Goal: Task Accomplishment & Management: Use online tool/utility

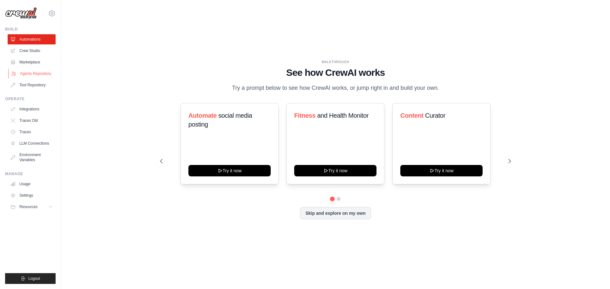
click at [30, 72] on link "Agents Repository" at bounding box center [32, 74] width 48 height 10
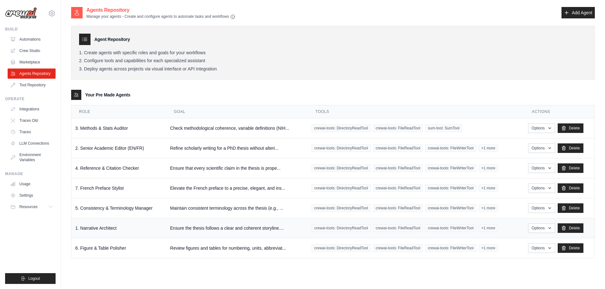
click at [132, 228] on td "1. Narrative Architect" at bounding box center [118, 229] width 95 height 20
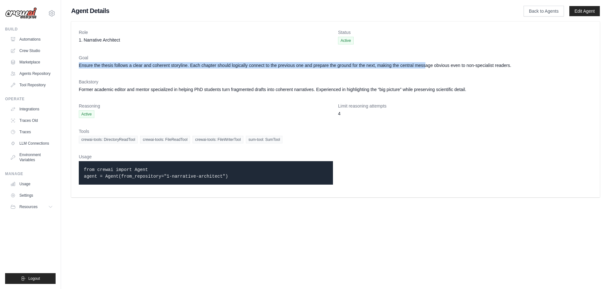
drag, startPoint x: 80, startPoint y: 67, endPoint x: 426, endPoint y: 63, distance: 346.0
click at [426, 63] on dd "Ensure the thesis follows a clear and coherent storyline. Each chapter should l…" at bounding box center [335, 65] width 513 height 6
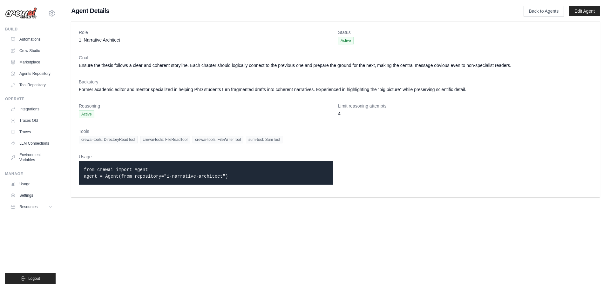
click at [475, 73] on dl "Role 1. Narrative Architect Status Active Goal Ensure the thesis follows a clea…" at bounding box center [335, 109] width 513 height 161
click at [28, 49] on link "Crew Studio" at bounding box center [32, 51] width 48 height 10
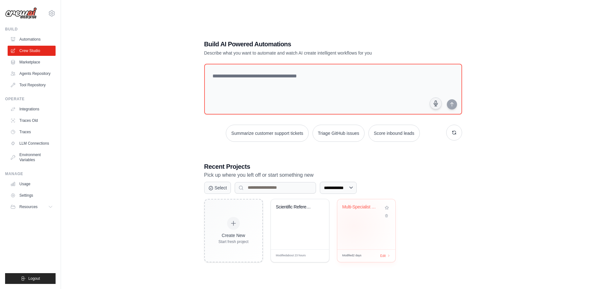
click at [354, 226] on div "Multi-Specialist Thesis Analysis Cr..." at bounding box center [366, 225] width 58 height 50
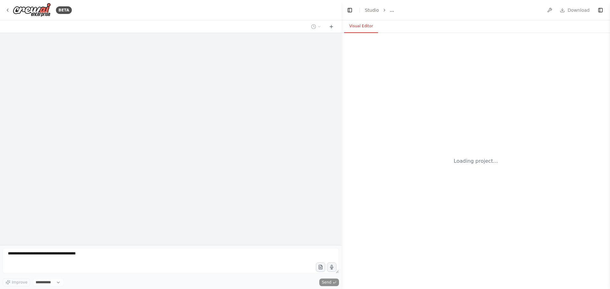
select select "****"
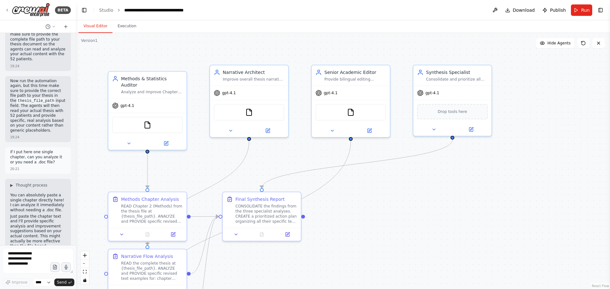
scroll to position [12519, 0]
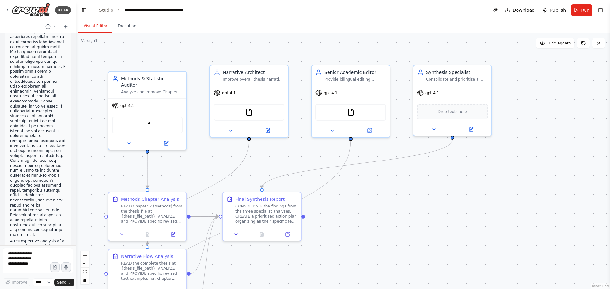
drag, startPoint x: 340, startPoint y: 58, endPoint x: 76, endPoint y: 92, distance: 266.4
click at [76, 92] on div "BETA Hello! I'm the CrewAI assistant. What kind of automation do you want to bu…" at bounding box center [305, 144] width 610 height 289
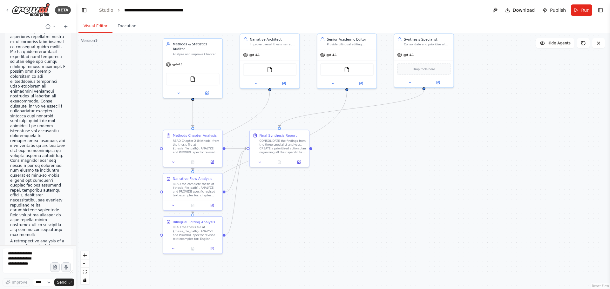
drag, startPoint x: 415, startPoint y: 224, endPoint x: 392, endPoint y: 167, distance: 60.7
click at [392, 167] on div ".deletable-edge-delete-btn { width: 20px; height: 20px; border: 0px solid #ffff…" at bounding box center [343, 161] width 534 height 256
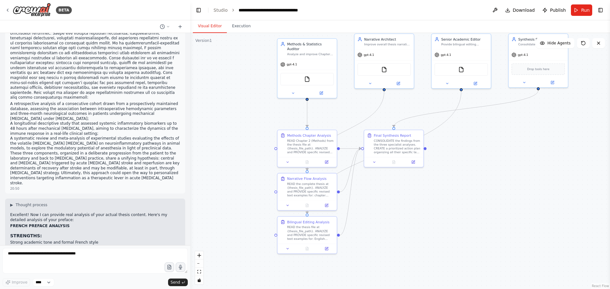
drag, startPoint x: 75, startPoint y: 151, endPoint x: 190, endPoint y: 152, distance: 115.6
click at [190, 152] on div "BETA Hello! I'm the CrewAI assistant. What kind of automation do you want to bu…" at bounding box center [305, 144] width 610 height 289
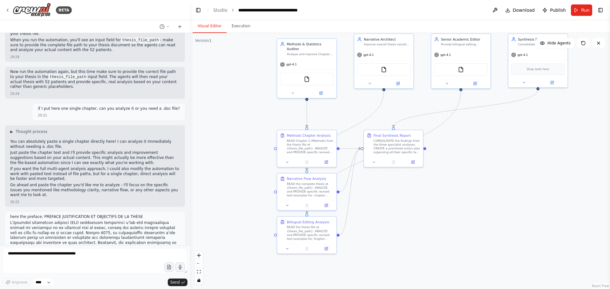
scroll to position [6370, 0]
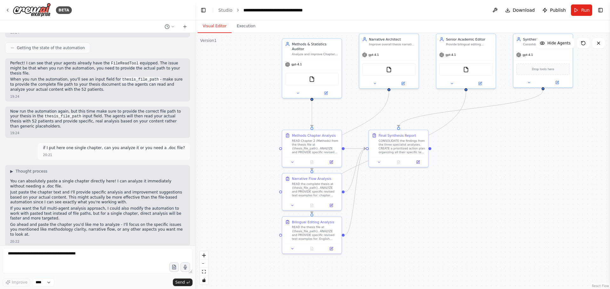
drag, startPoint x: 188, startPoint y: 220, endPoint x: 195, endPoint y: 99, distance: 121.9
click at [195, 99] on div "BETA Hello! I'm the CrewAI assistant. What kind of automation do you want to bu…" at bounding box center [305, 144] width 610 height 289
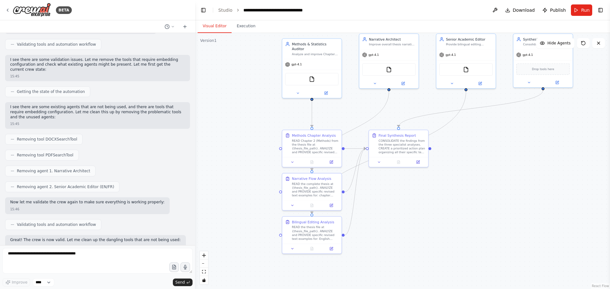
scroll to position [0, 0]
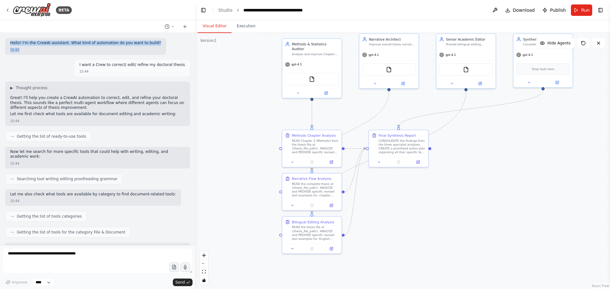
drag, startPoint x: 9, startPoint y: 42, endPoint x: 155, endPoint y: 51, distance: 146.1
click at [155, 51] on div "Hello! I'm the CrewAI assistant. What kind of automation do you want to build? …" at bounding box center [97, 46] width 185 height 17
click at [117, 75] on div "I want a Crew to correct/ edit/ refine my doctoral thesis 15:44" at bounding box center [132, 68] width 116 height 17
drag, startPoint x: 87, startPoint y: 64, endPoint x: 146, endPoint y: 61, distance: 58.8
click at [135, 64] on p "I want a Crew to correct/ edit/ refine my doctoral thesis" at bounding box center [131, 65] width 105 height 5
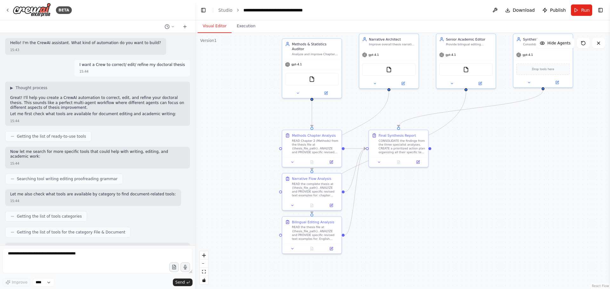
click at [153, 70] on div "15:44" at bounding box center [131, 71] width 105 height 5
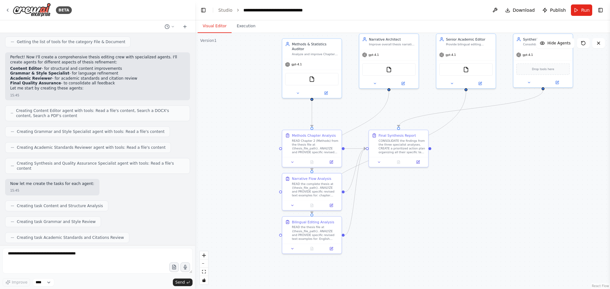
scroll to position [159, 0]
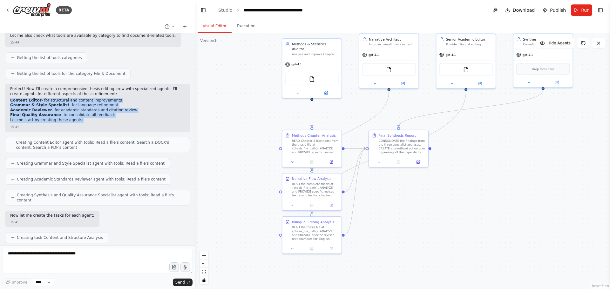
drag, startPoint x: 11, startPoint y: 97, endPoint x: 97, endPoint y: 113, distance: 87.3
click at [97, 113] on div "Perfect! Now I'll create a comprehensive thesis editing crew with specialized a…" at bounding box center [97, 105] width 175 height 37
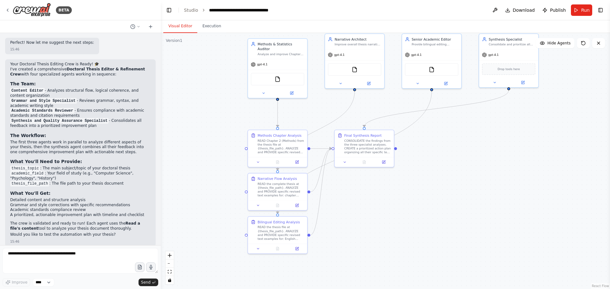
scroll to position [871, 0]
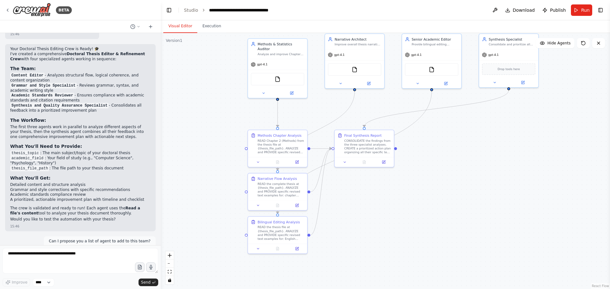
drag, startPoint x: 194, startPoint y: 100, endPoint x: 159, endPoint y: 97, distance: 35.7
click at [159, 97] on div "BETA Hello! I'm the CrewAI assistant. What kind of automation do you want to bu…" at bounding box center [305, 144] width 610 height 289
click at [599, 11] on button "Toggle Right Sidebar" at bounding box center [600, 10] width 9 height 9
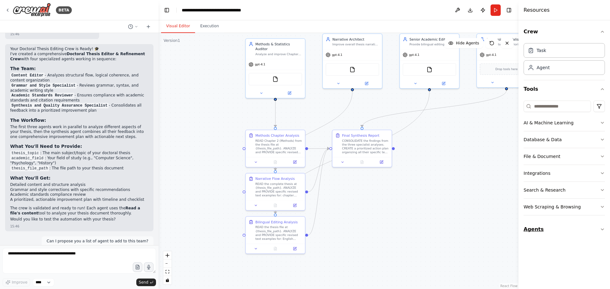
click at [536, 232] on button "Agents" at bounding box center [564, 230] width 81 height 18
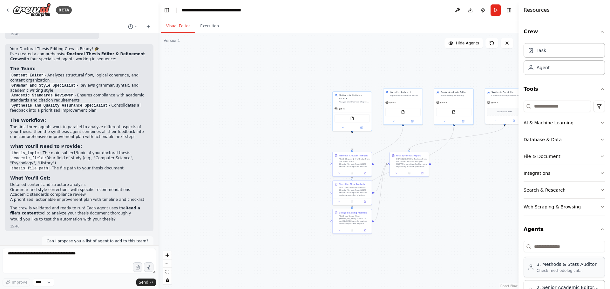
click at [556, 278] on div "3. Methods & Stats Auditor Check methodological coherence, variable definitions…" at bounding box center [564, 267] width 81 height 20
click at [555, 274] on div "3. Methods & Stats Auditor Check methodological coherence, variable definitions…" at bounding box center [564, 267] width 81 height 20
click at [553, 271] on div "Check methodological coherence, variable definitions (NIHSS, TICI, MAP/SBP), ti…" at bounding box center [569, 270] width 64 height 5
click at [164, 11] on button "Toggle Left Sidebar" at bounding box center [166, 10] width 9 height 9
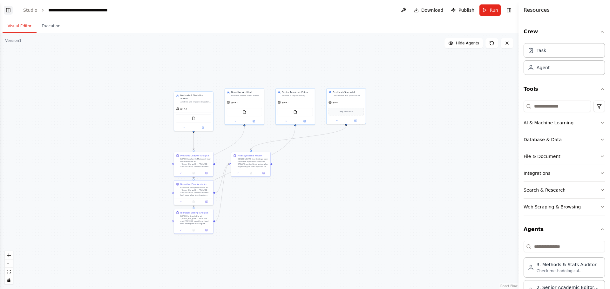
click at [8, 11] on button "Toggle Left Sidebar" at bounding box center [8, 10] width 9 height 9
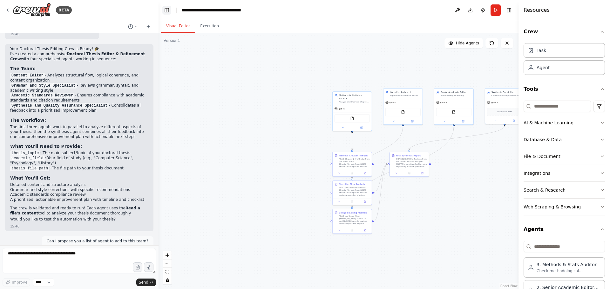
click at [166, 11] on button "Toggle Left Sidebar" at bounding box center [166, 10] width 9 height 9
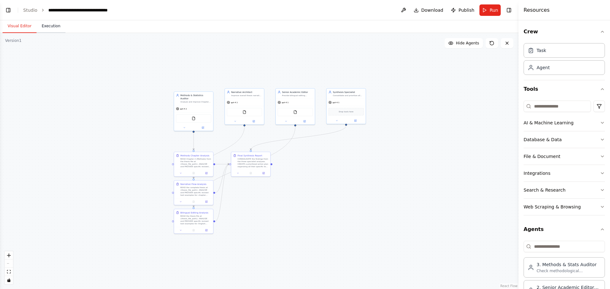
click at [40, 27] on button "Execution" at bounding box center [51, 26] width 29 height 13
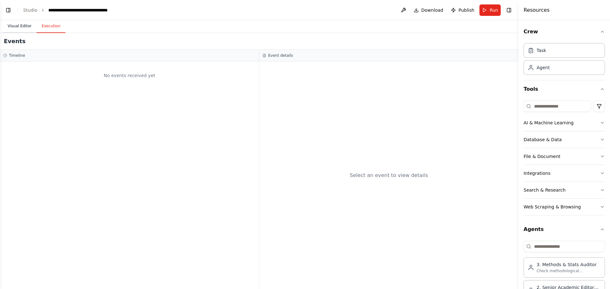
click at [33, 26] on button "Visual Editor" at bounding box center [20, 26] width 34 height 13
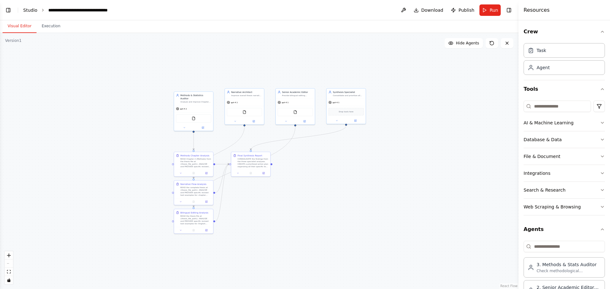
click at [35, 11] on link "Studio" at bounding box center [30, 10] width 14 height 5
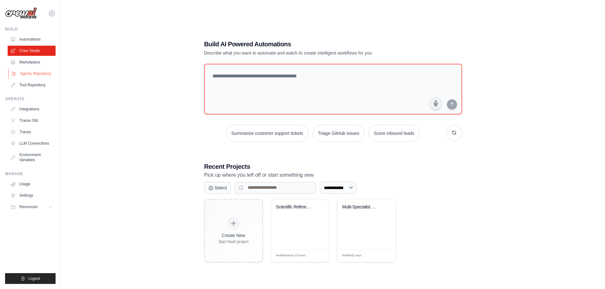
click at [30, 73] on link "Agents Repository" at bounding box center [32, 74] width 48 height 10
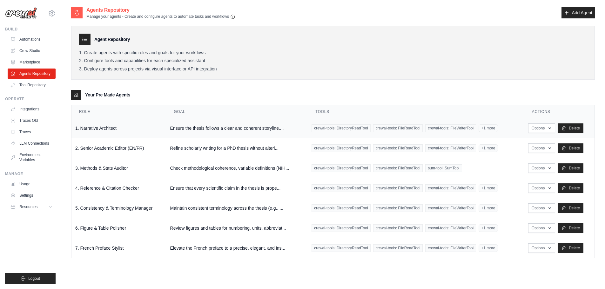
click at [97, 129] on td "1. Narrative Architect" at bounding box center [118, 128] width 95 height 20
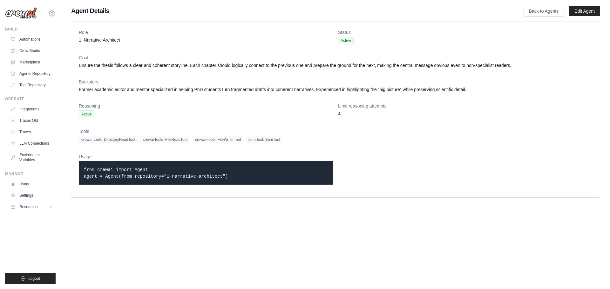
click at [88, 172] on code "from crewai import Agent agent = Agent(from_repository="1-narrative-architect")" at bounding box center [156, 173] width 144 height 12
click at [93, 178] on code "from crewai import Agent agent = Agent(from_repository="1-narrative-architect")" at bounding box center [156, 173] width 144 height 12
click at [99, 176] on code "from crewai import Agent agent = Agent(from_repository="1-narrative-architect")" at bounding box center [156, 173] width 144 height 12
click at [120, 181] on div "from crewai import Agent agent = Agent(from_repository="1-narrative-architect")" at bounding box center [206, 173] width 254 height 24
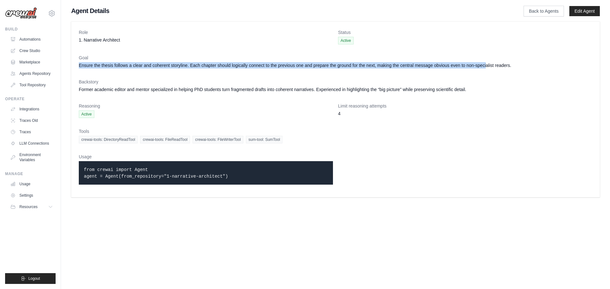
drag, startPoint x: 78, startPoint y: 67, endPoint x: 486, endPoint y: 69, distance: 407.6
click at [486, 68] on div "Role 1. Narrative Architect Status Active Goal Ensure the thesis follows a clea…" at bounding box center [335, 110] width 529 height 176
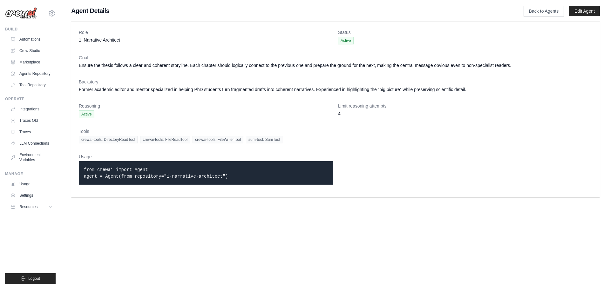
click at [399, 139] on div "crewai-tools: DirectoryReadTool crewai-tools: FileReadTool crewai-tools: FileWr…" at bounding box center [335, 140] width 513 height 8
click at [47, 75] on link "Agents Repository" at bounding box center [32, 74] width 48 height 10
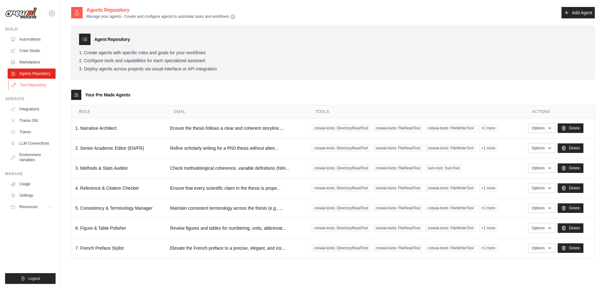
click at [49, 85] on link "Tool Repository" at bounding box center [32, 85] width 48 height 10
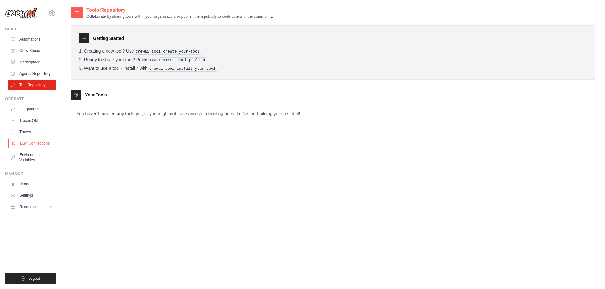
click at [44, 142] on link "LLM Connections" at bounding box center [32, 144] width 48 height 10
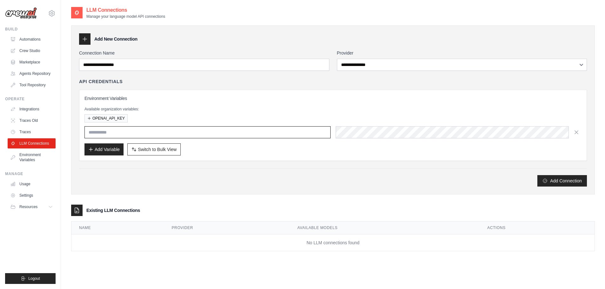
type input "**********"
click at [26, 37] on link "Automations" at bounding box center [32, 39] width 48 height 10
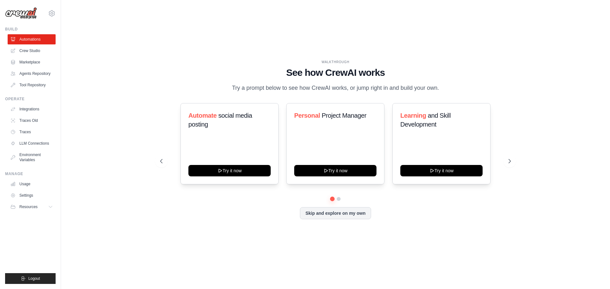
click at [269, 47] on div "WALKTHROUGH See how CrewAI works Try a prompt below to see how CrewAI works, or…" at bounding box center [335, 144] width 529 height 277
